Goal: Navigation & Orientation: Understand site structure

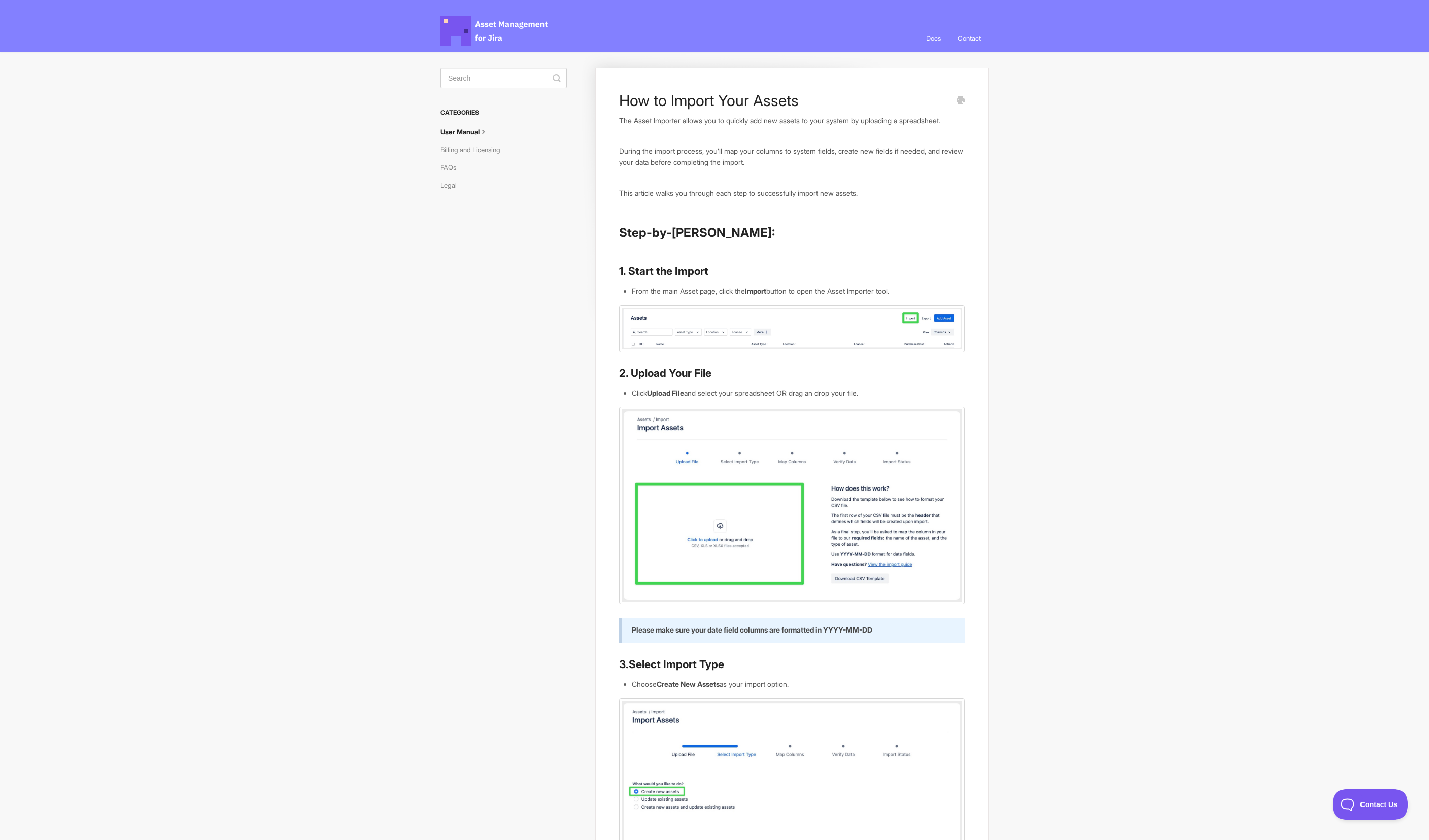
click at [459, 19] on span "Asset Management for Jira Docs" at bounding box center [495, 31] width 109 height 30
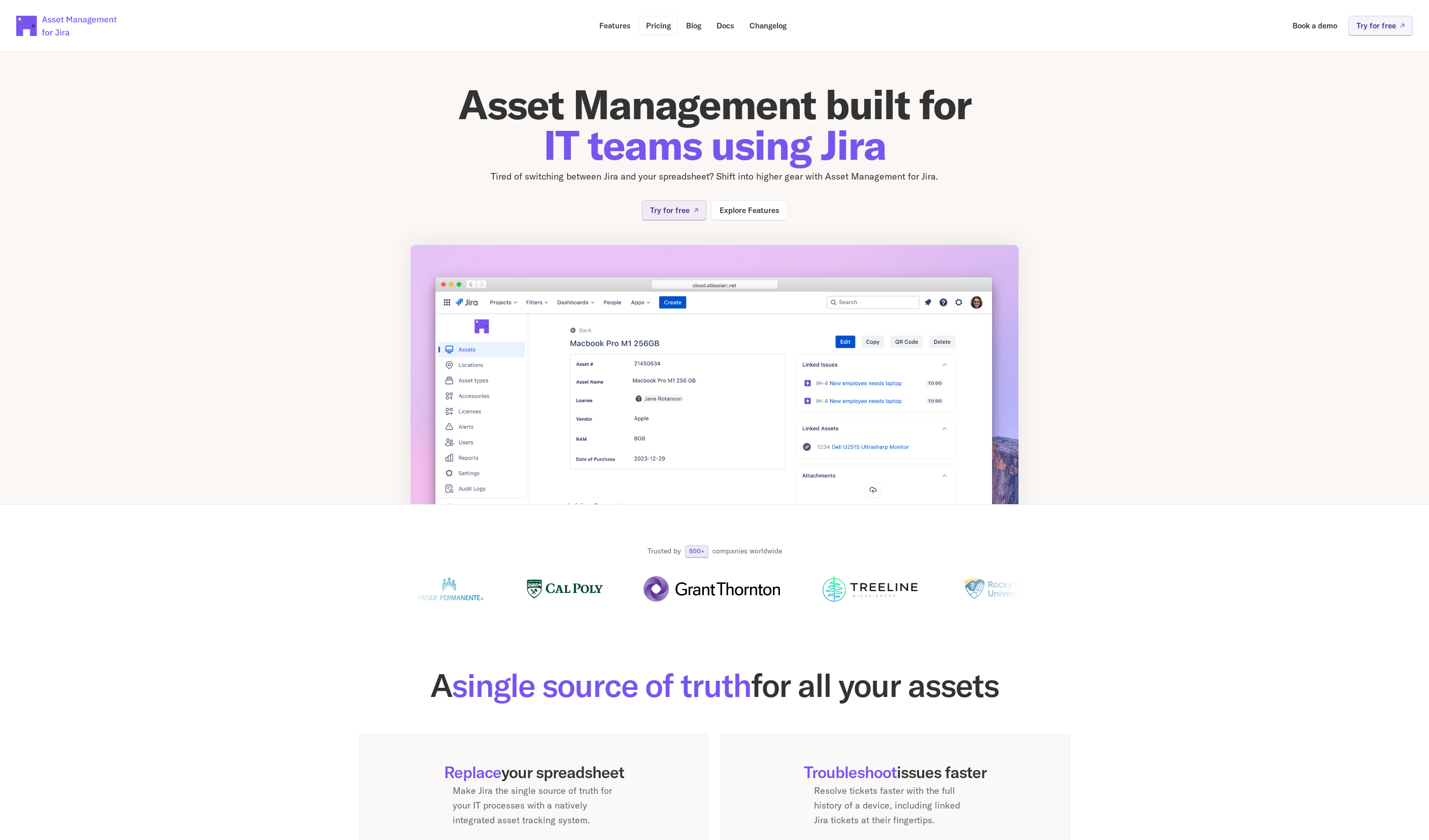
click at [660, 29] on p "Pricing" at bounding box center [658, 25] width 25 height 8
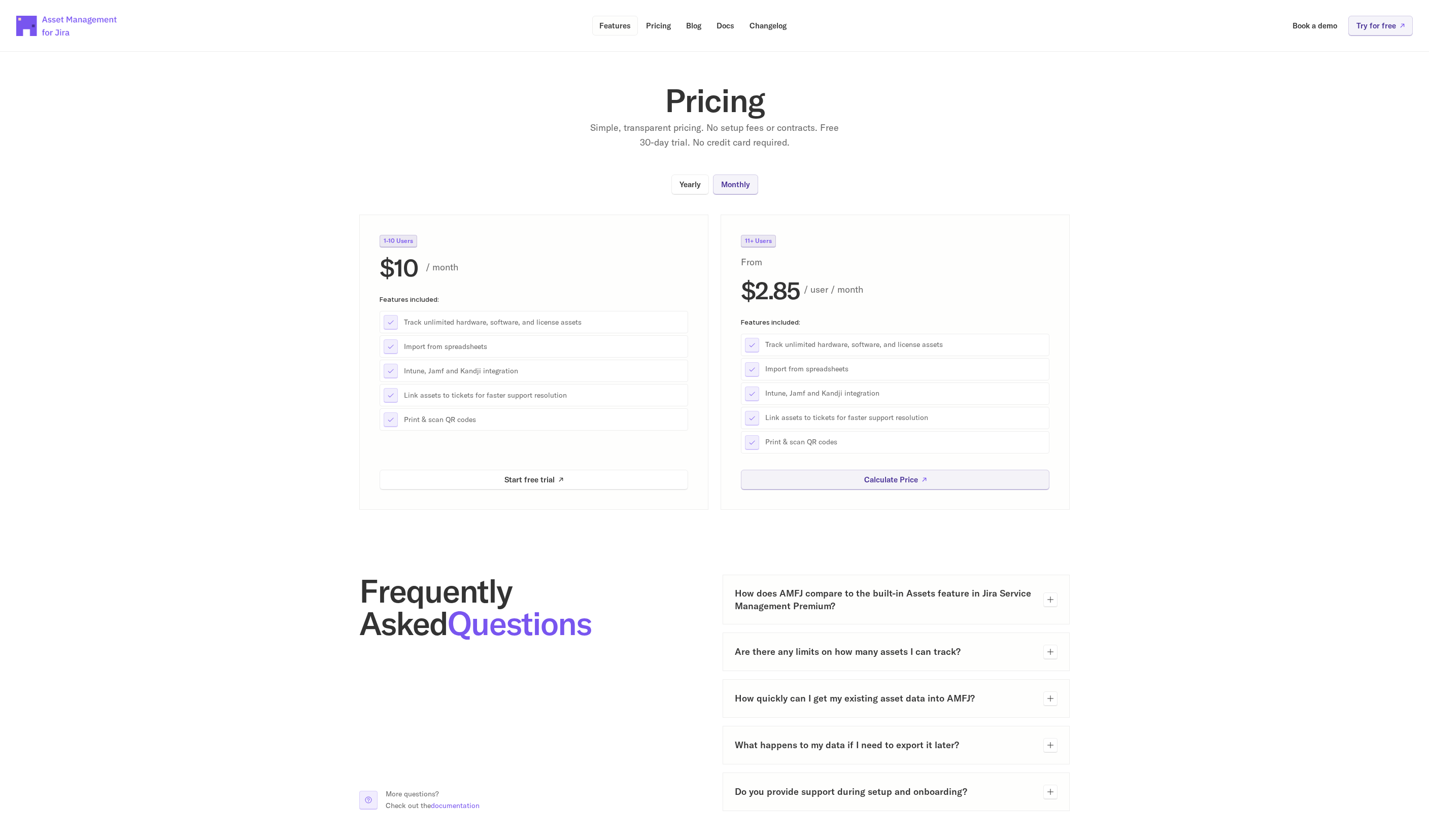
click at [617, 29] on p "Features" at bounding box center [615, 25] width 32 height 8
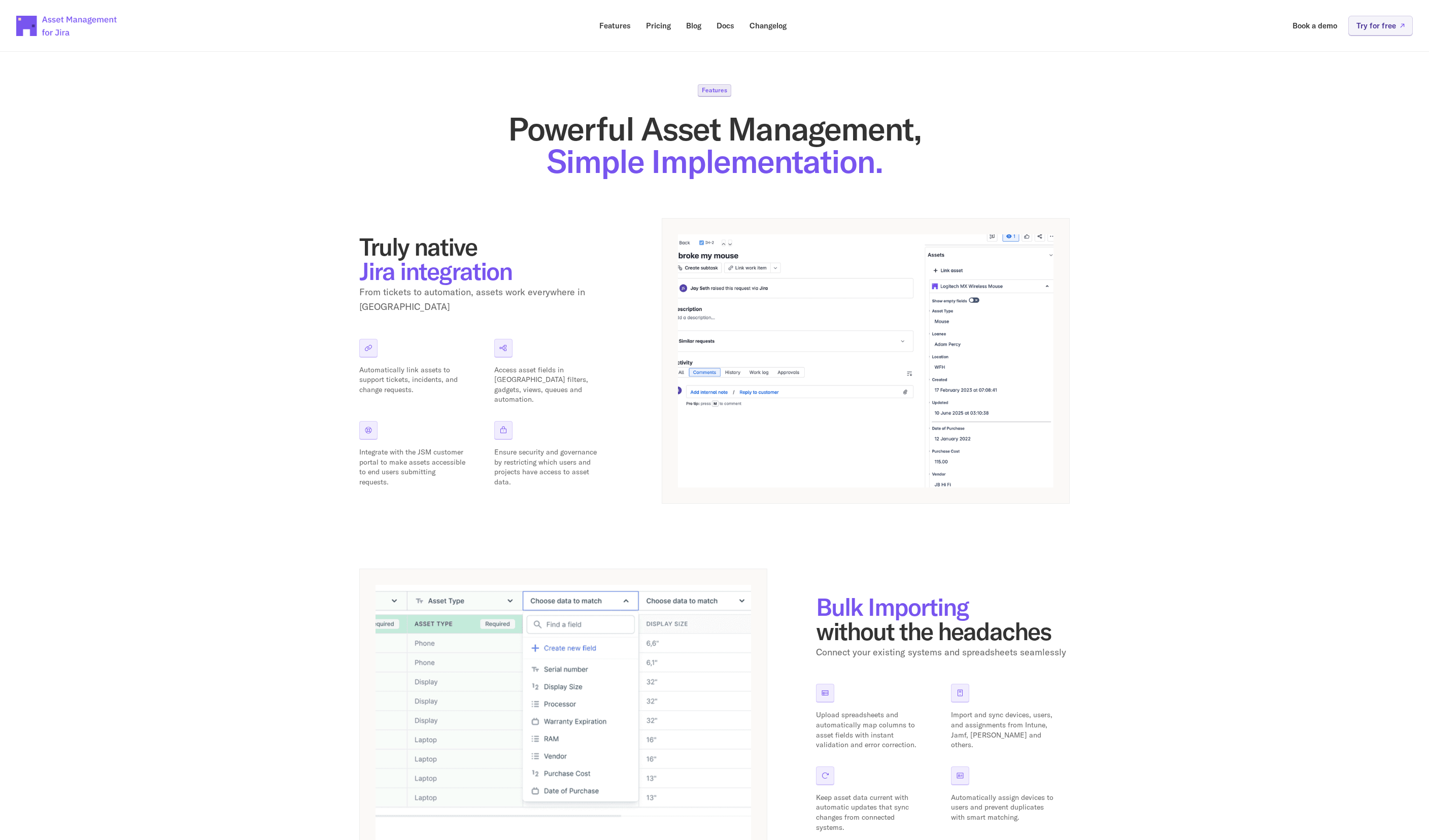
click at [499, 347] on div at bounding box center [502, 348] width 18 height 18
click at [500, 339] on div at bounding box center [502, 348] width 18 height 18
click at [39, 29] on img at bounding box center [67, 25] width 101 height 35
